Goal: Go to known website: Access a specific website the user already knows

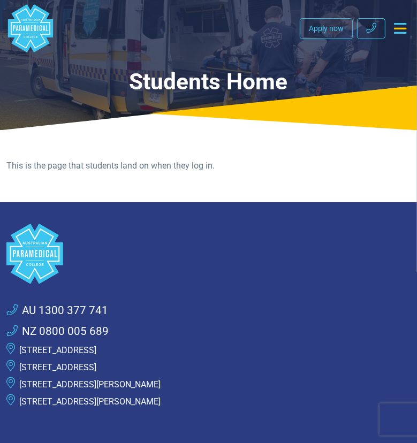
click at [395, 29] on icon "Toggle navigation" at bounding box center [400, 28] width 12 height 11
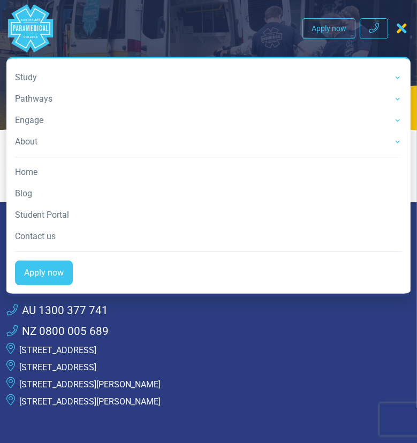
click at [154, 31] on nav ".logo-block-c1{fill:#3CC5EE;} .logo-block-c2{fill:#FFF;} .logo-horizontal-c1{fi…" at bounding box center [208, 150] width 404 height 292
click at [51, 5] on icon ".logo-block-c1{fill:#3CC5EE;} .logo-block-c2{fill:#FFF;}" at bounding box center [30, 28] width 48 height 48
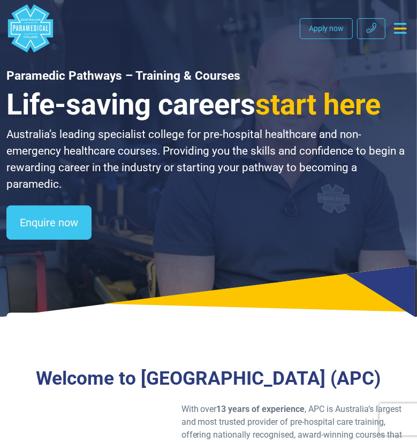
click at [35, 27] on polygon "Australian Paramedical College" at bounding box center [30, 28] width 45 height 48
click at [400, 23] on icon "Toggle navigation" at bounding box center [400, 28] width 12 height 11
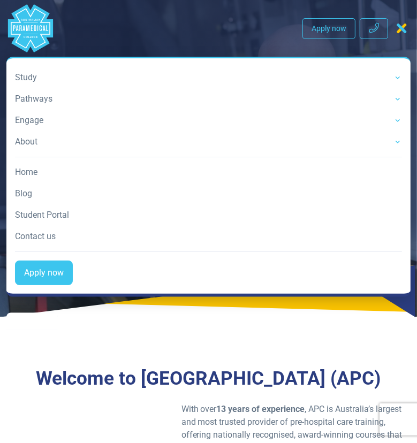
click at [41, 216] on link "Student Portal" at bounding box center [208, 214] width 387 height 21
